Goal: Find specific page/section: Find specific page/section

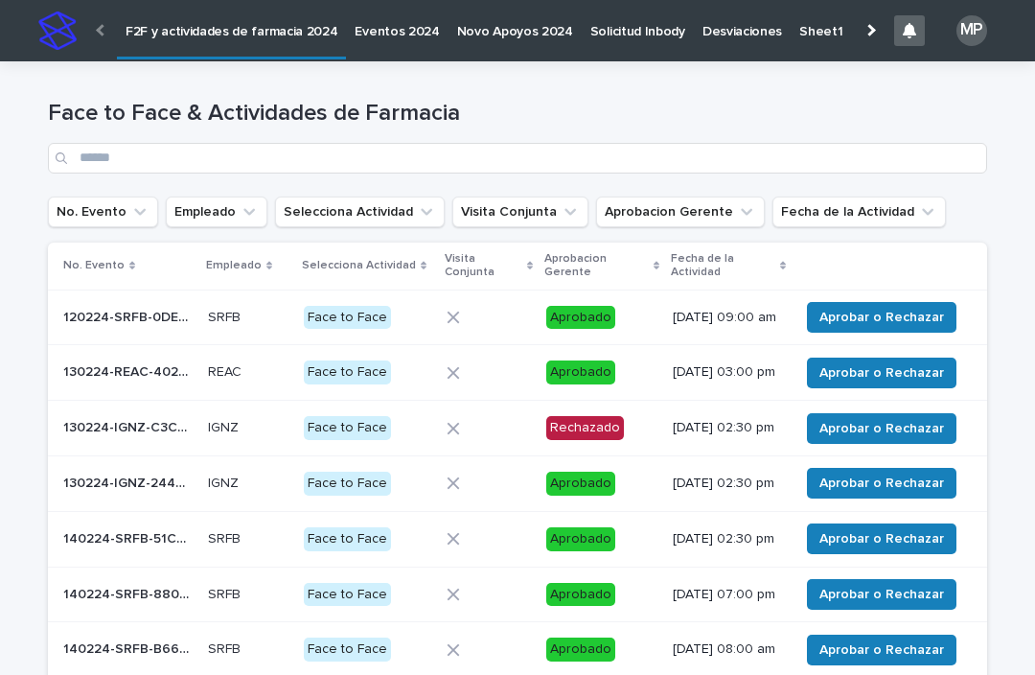
click at [222, 223] on button "Empleado" at bounding box center [217, 212] width 102 height 31
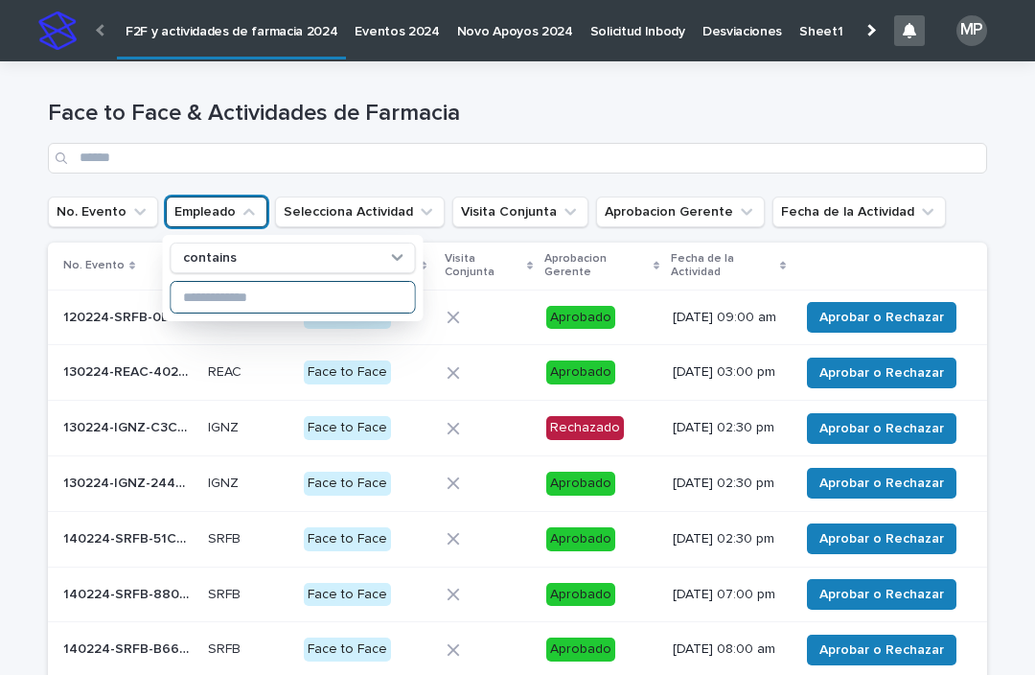
click at [341, 304] on input at bounding box center [293, 297] width 243 height 31
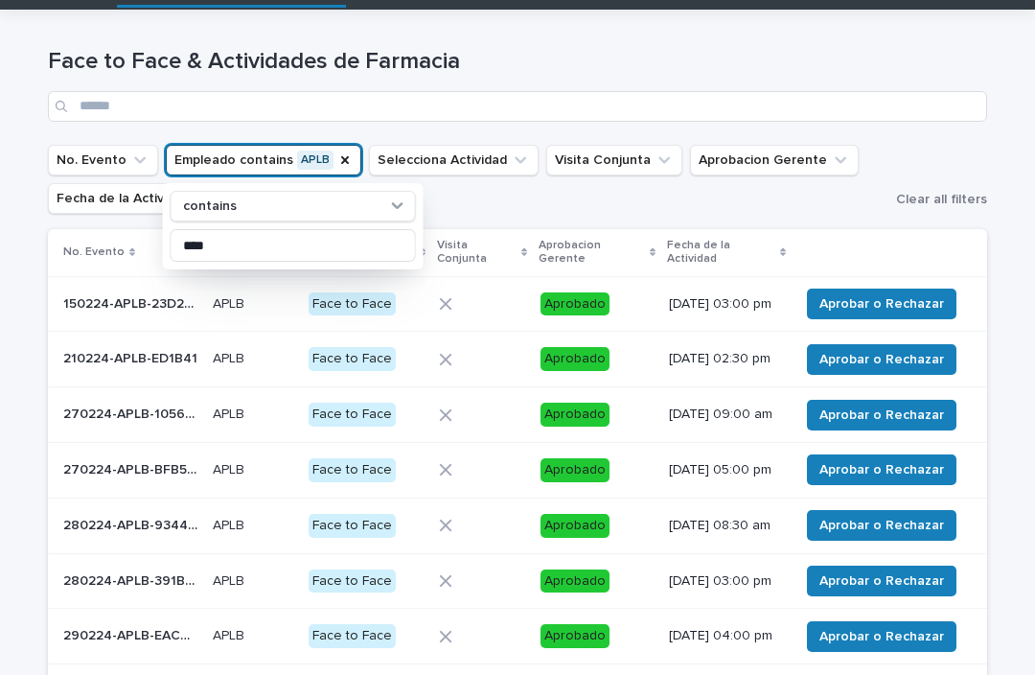
type input "****"
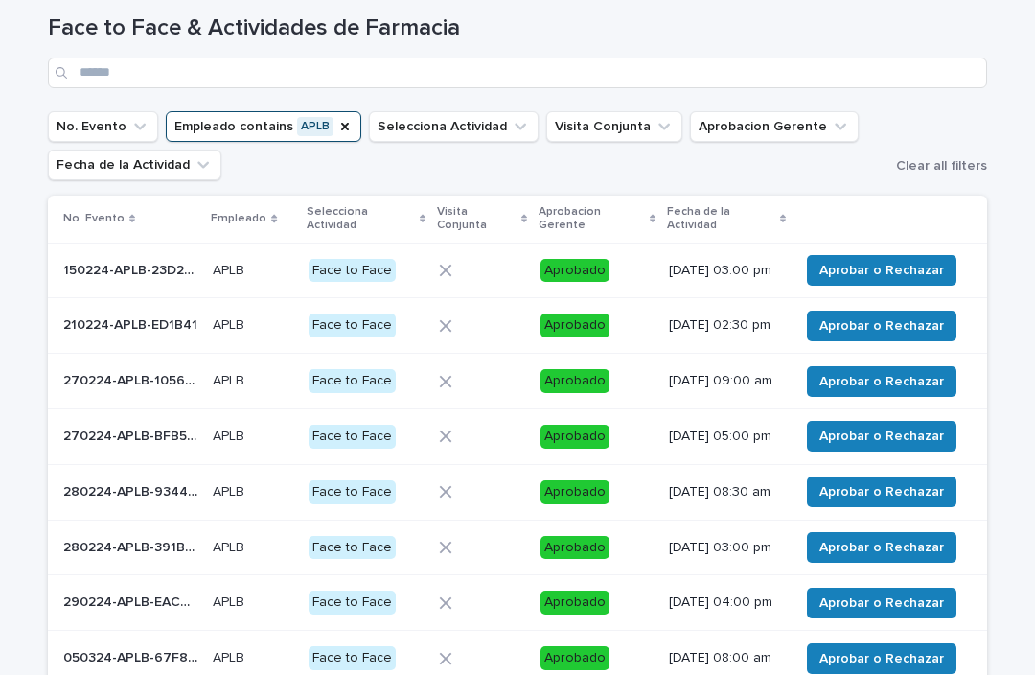
scroll to position [86, 0]
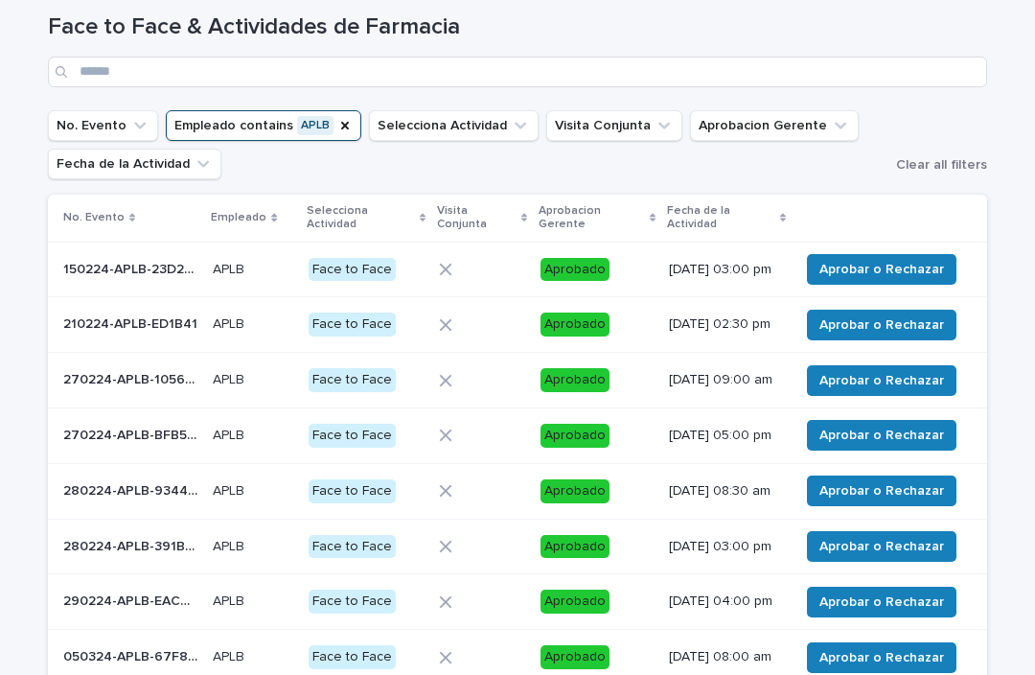
click at [769, 222] on p "Fecha de la Actividad" at bounding box center [721, 217] width 108 height 35
click at [762, 227] on p "Fecha de la Actividad" at bounding box center [721, 217] width 108 height 35
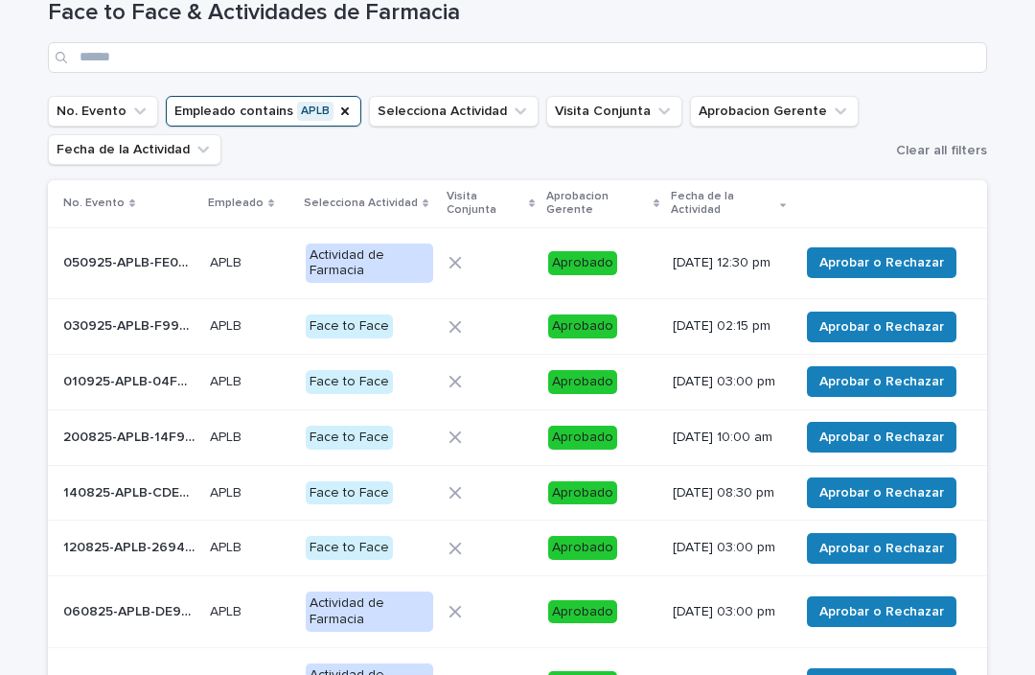
scroll to position [107, 0]
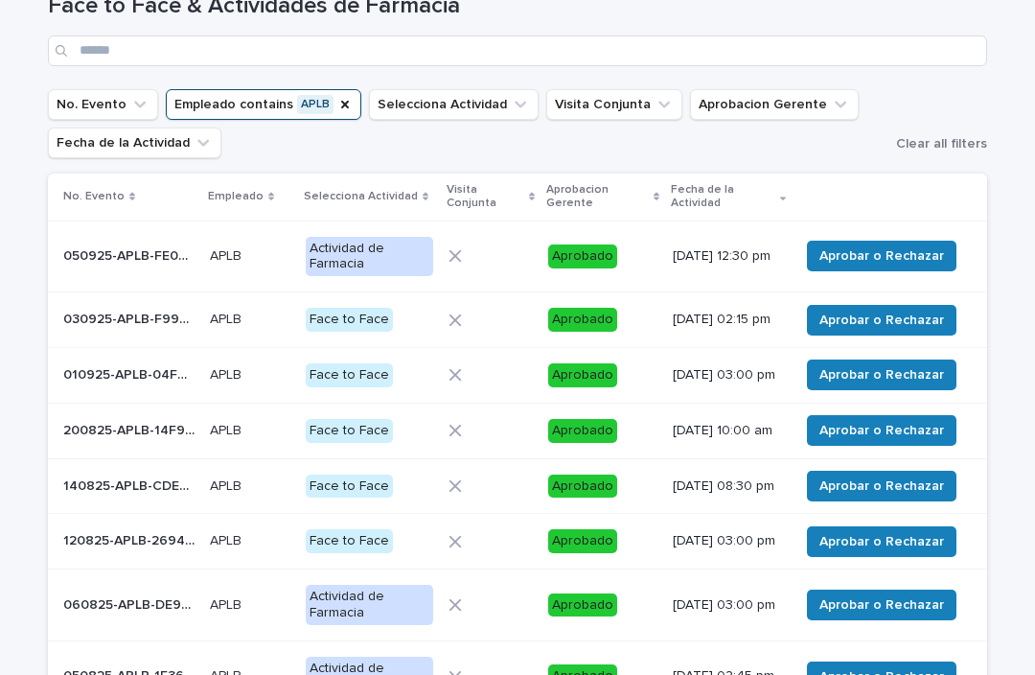
click at [140, 321] on p "030925-APLB-F9925B" at bounding box center [130, 318] width 135 height 20
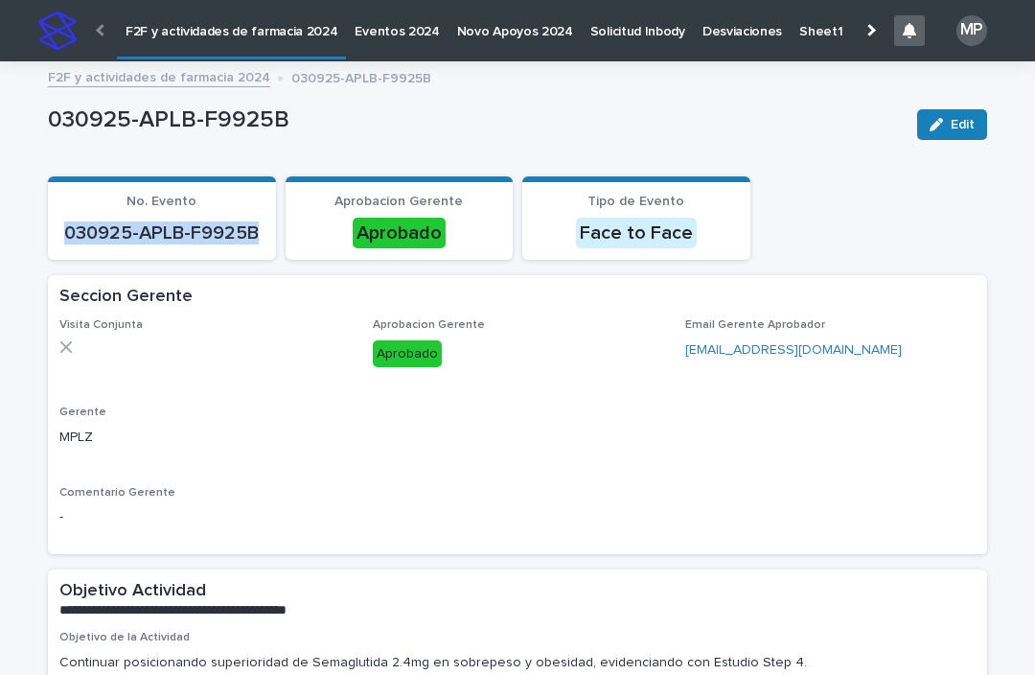
copy p "030925-APLB-F9925B"
click at [362, 134] on div "030925-APLB-F9925B" at bounding box center [475, 123] width 854 height 35
copy div "030925-APLB-F9925B Aprobacion Gerente"
